Goal: Task Accomplishment & Management: Manage account settings

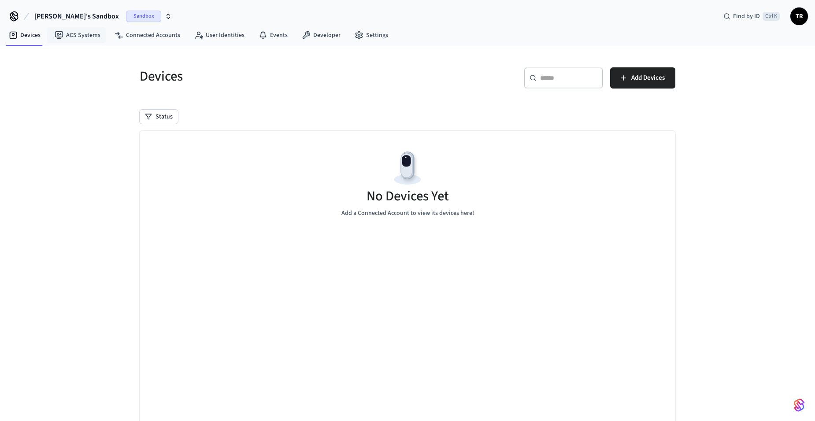
click at [126, 15] on span "Sandbox" at bounding box center [143, 16] width 35 height 11
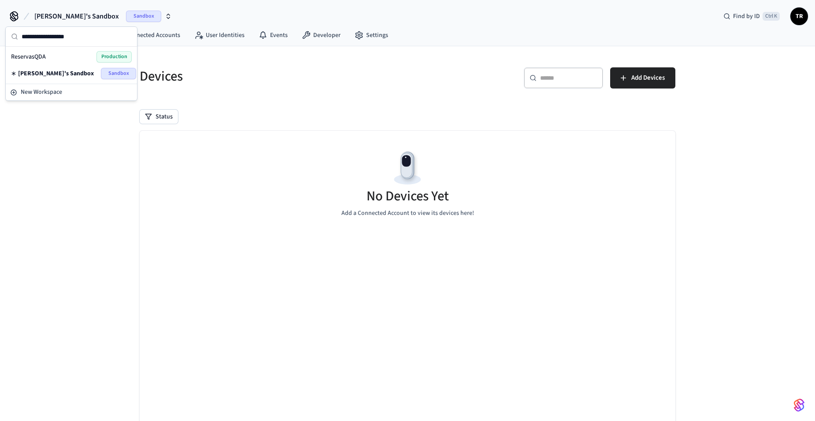
click at [83, 58] on div "ReservasQDA Production" at bounding box center [71, 56] width 121 height 11
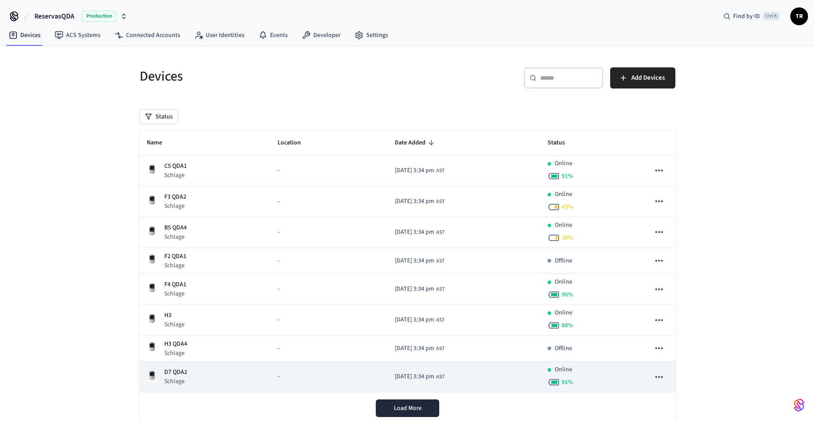
click at [177, 378] on p "Schlage" at bounding box center [175, 381] width 23 height 9
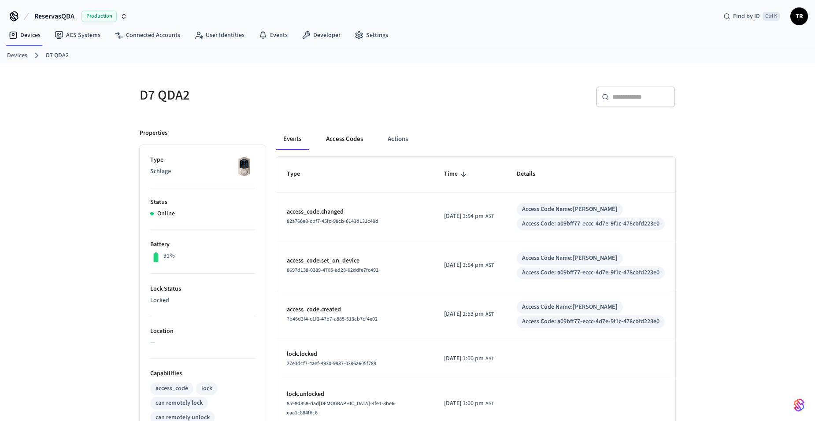
click at [346, 139] on button "Access Codes" at bounding box center [344, 139] width 51 height 21
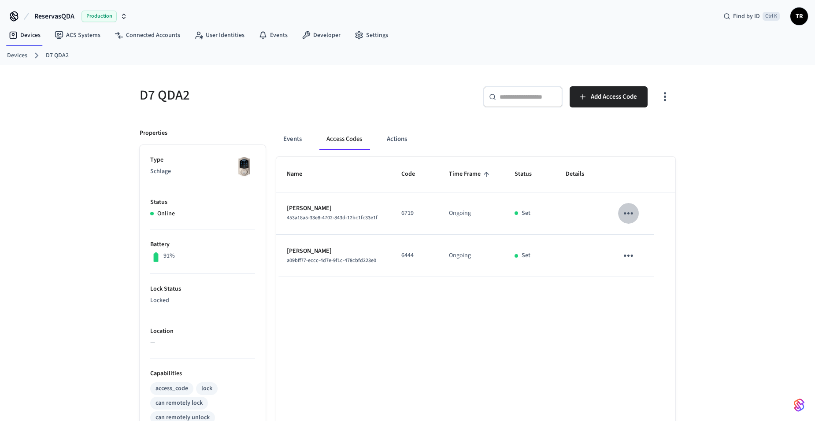
click at [623, 210] on icon "sticky table" at bounding box center [629, 214] width 14 height 14
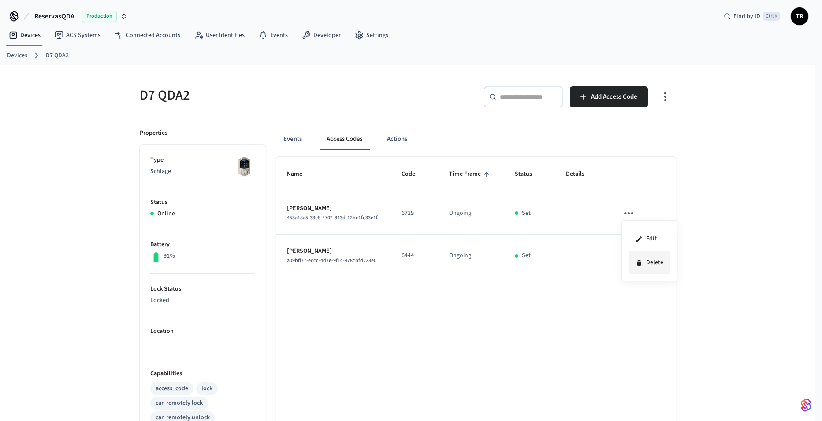
click at [649, 260] on li "Delete" at bounding box center [649, 262] width 42 height 23
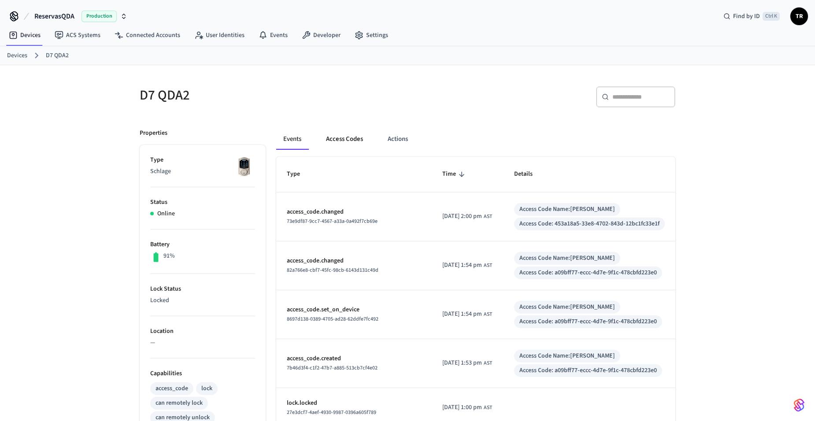
click at [347, 143] on button "Access Codes" at bounding box center [344, 139] width 51 height 21
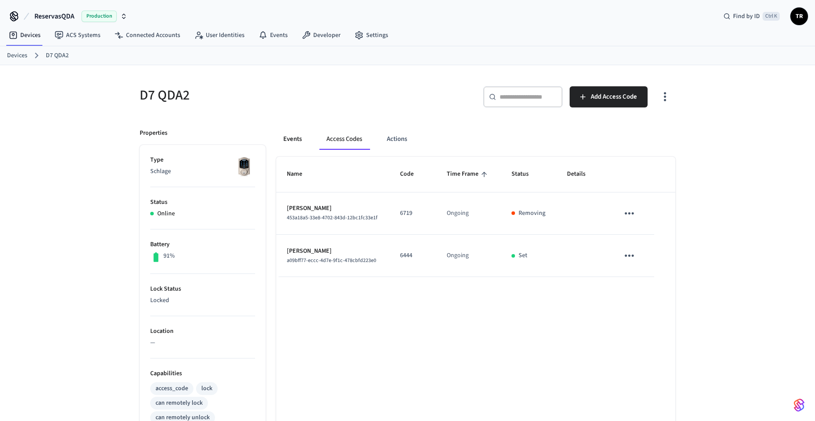
click at [300, 139] on button "Events" at bounding box center [292, 139] width 33 height 21
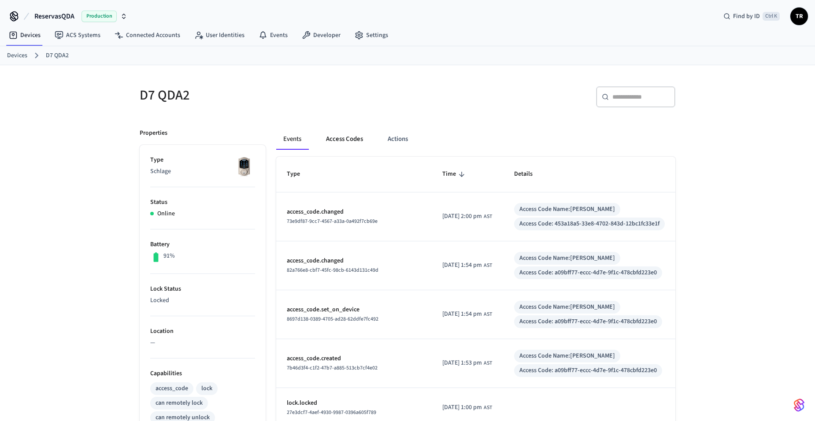
click at [345, 138] on button "Access Codes" at bounding box center [344, 139] width 51 height 21
click at [350, 142] on button "Access Codes" at bounding box center [344, 139] width 51 height 21
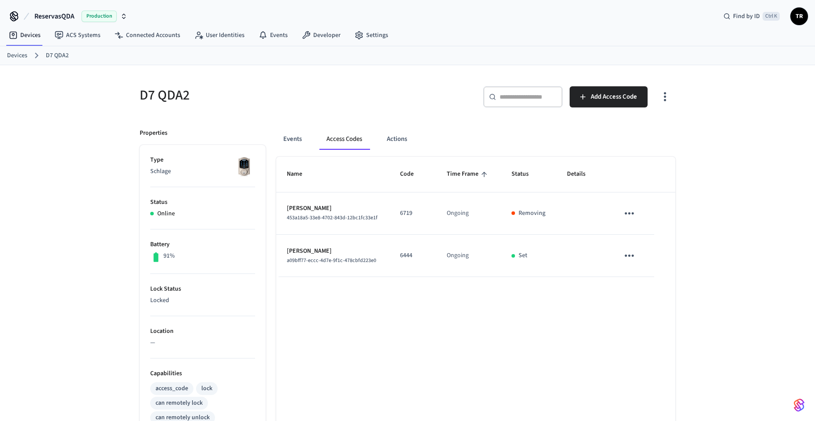
click at [802, 21] on span "TR" at bounding box center [799, 16] width 16 height 16
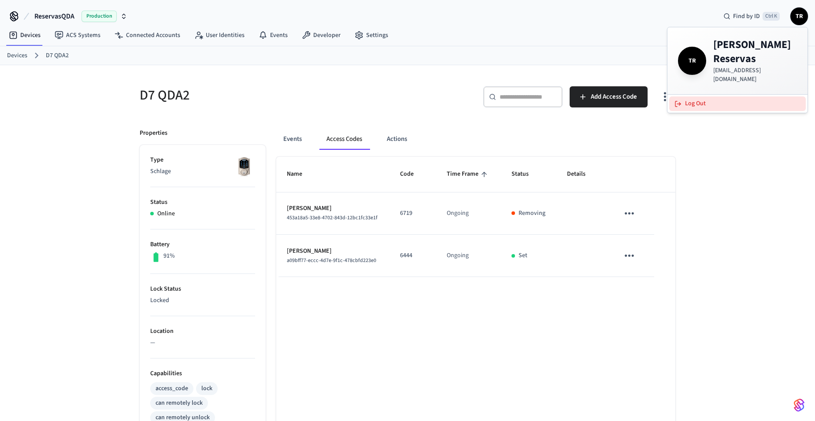
click at [702, 96] on button "Log Out" at bounding box center [737, 103] width 137 height 15
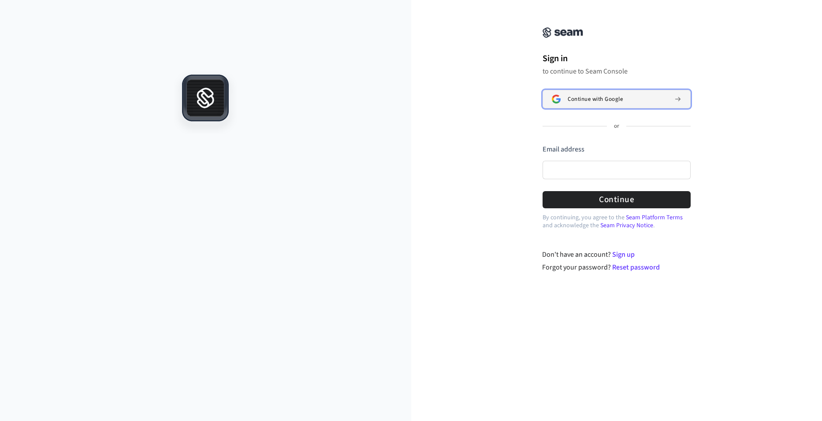
click at [639, 104] on button "Continue with Google" at bounding box center [616, 99] width 148 height 19
